Goal: Check status: Check status

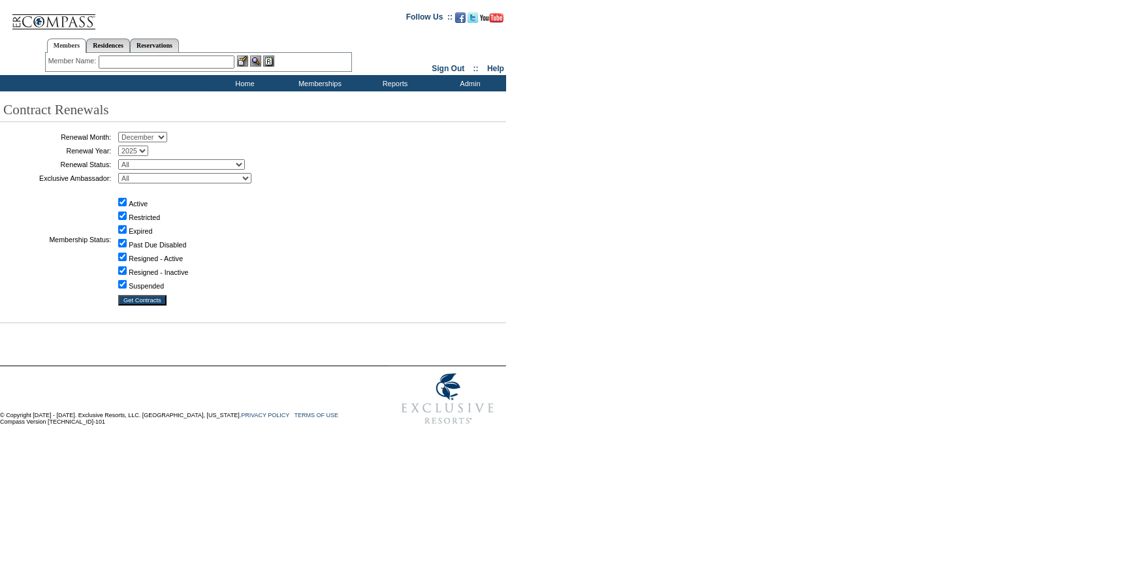
click at [163, 136] on select "January February March April May June July August September October November De…" at bounding box center [142, 137] width 49 height 10
select select "9"
click at [123, 133] on select "January February March April May June July August September October November De…" at bounding box center [142, 137] width 49 height 10
click at [157, 301] on input "Get Contracts" at bounding box center [142, 300] width 48 height 10
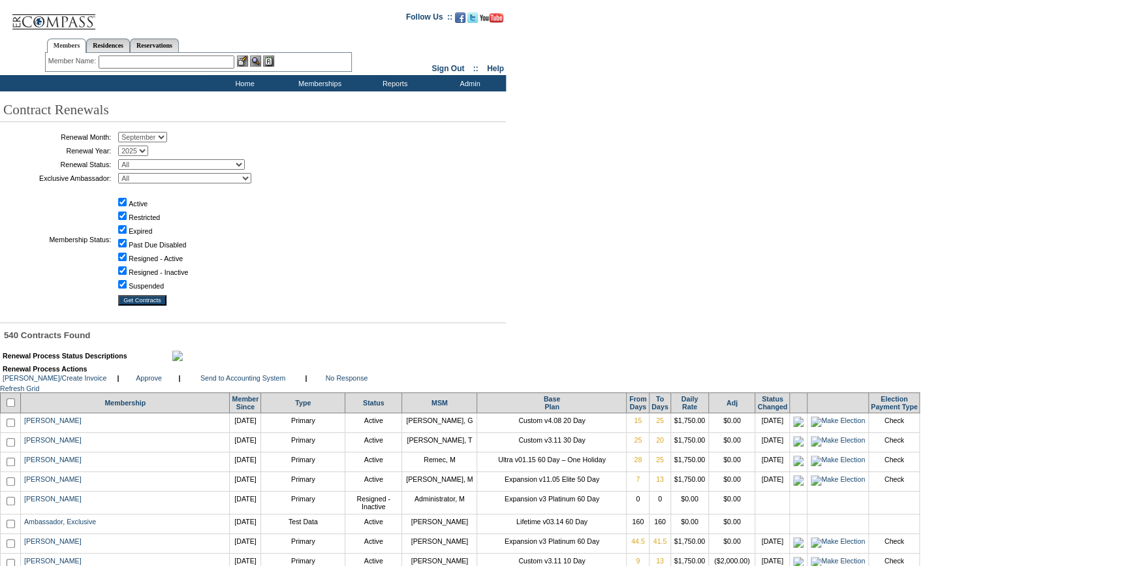
scroll to position [5168, 0]
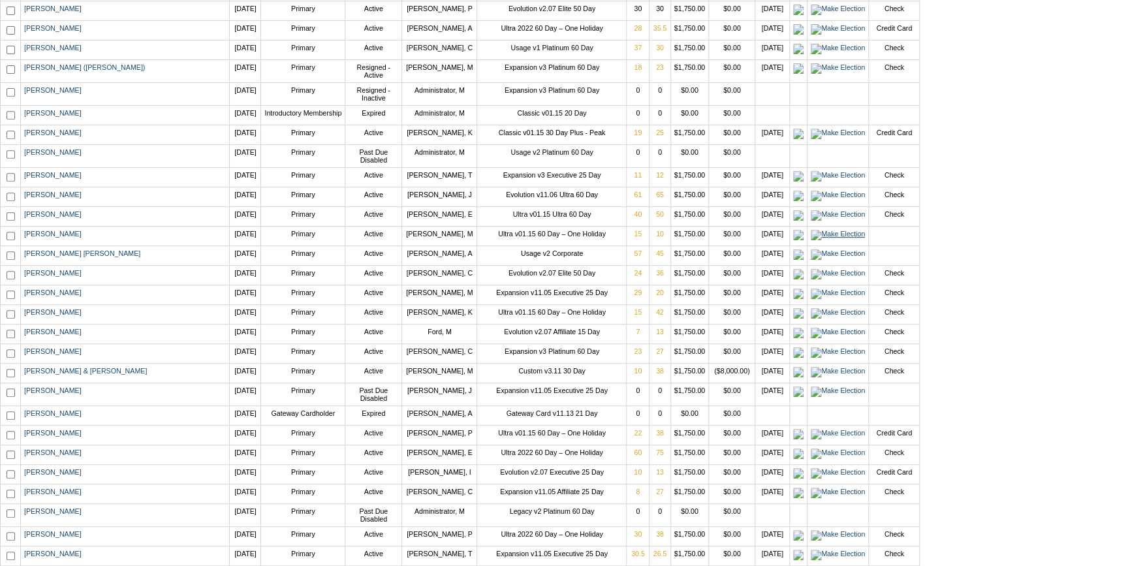
click at [811, 240] on img at bounding box center [838, 235] width 54 height 10
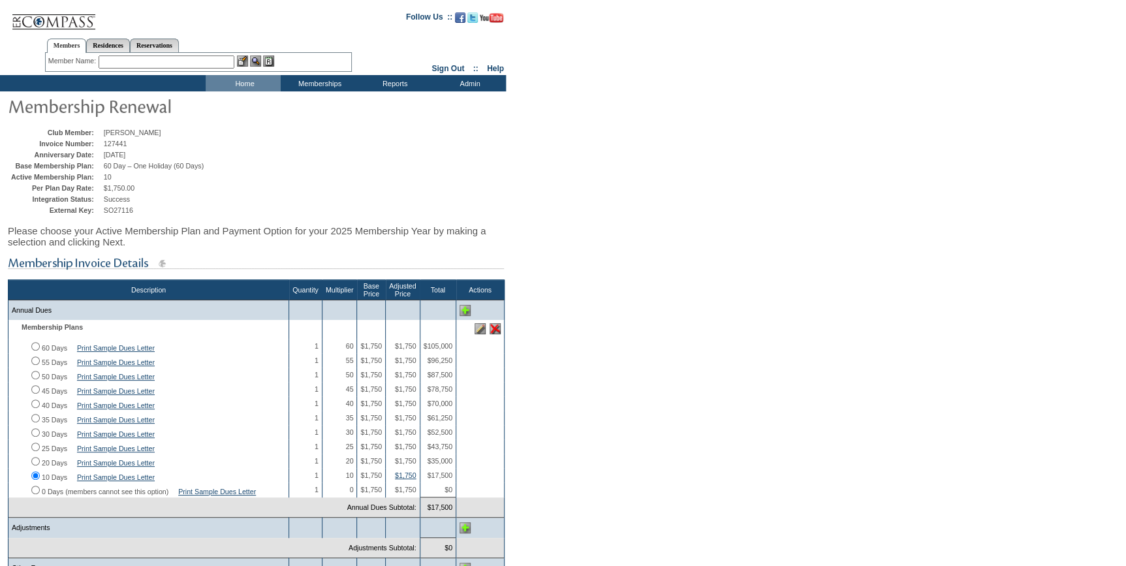
click at [163, 62] on input "text" at bounding box center [167, 61] width 136 height 13
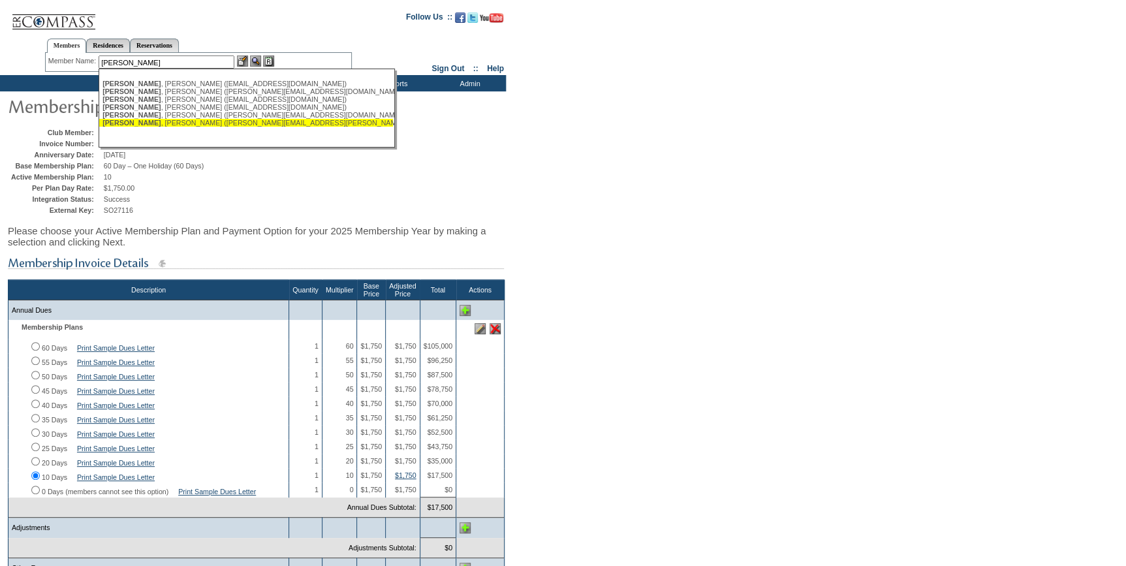
drag, startPoint x: 167, startPoint y: 124, endPoint x: 221, endPoint y: 88, distance: 65.0
click at [168, 124] on div "Twomey , Mick (mick.twomey@hyperlift.com)" at bounding box center [246, 123] width 287 height 8
type input "Twomey, Mick (mick.twomey@hyperlift.com)"
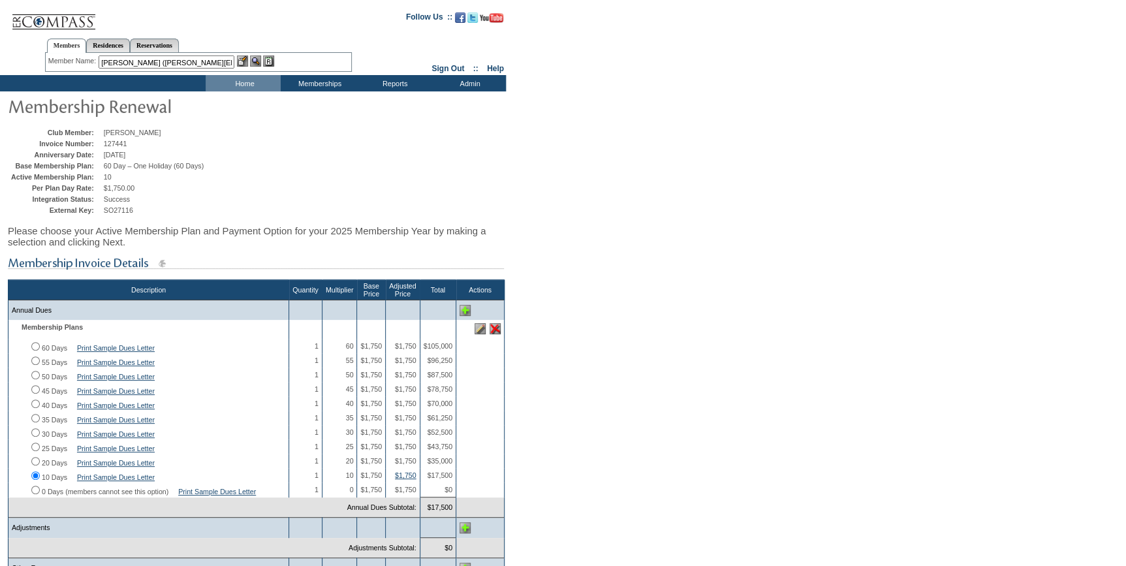
drag, startPoint x: 243, startPoint y: 58, endPoint x: 245, endPoint y: 68, distance: 10.0
click at [244, 57] on img at bounding box center [242, 60] width 11 height 11
